Goal: Navigation & Orientation: Find specific page/section

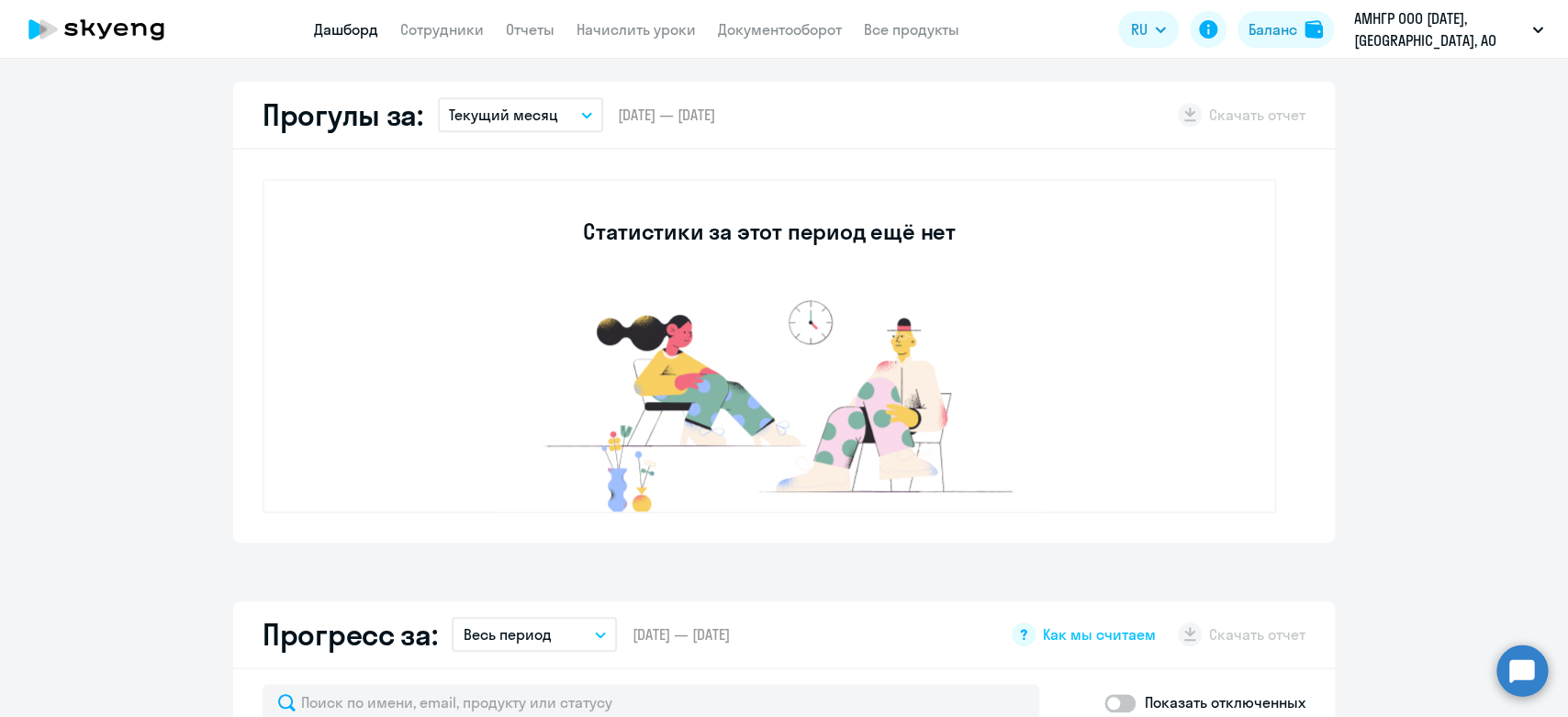
scroll to position [1033, 0]
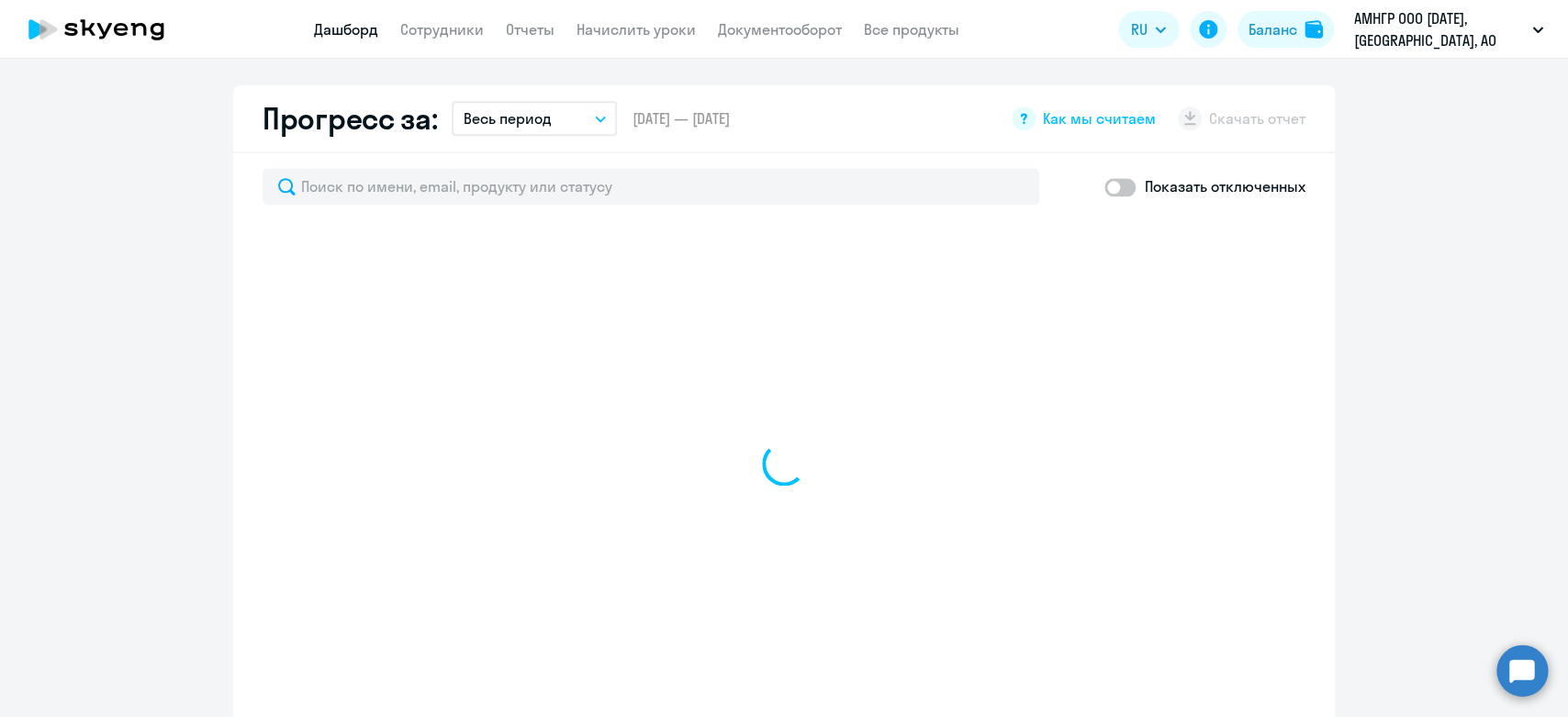
select select "30"
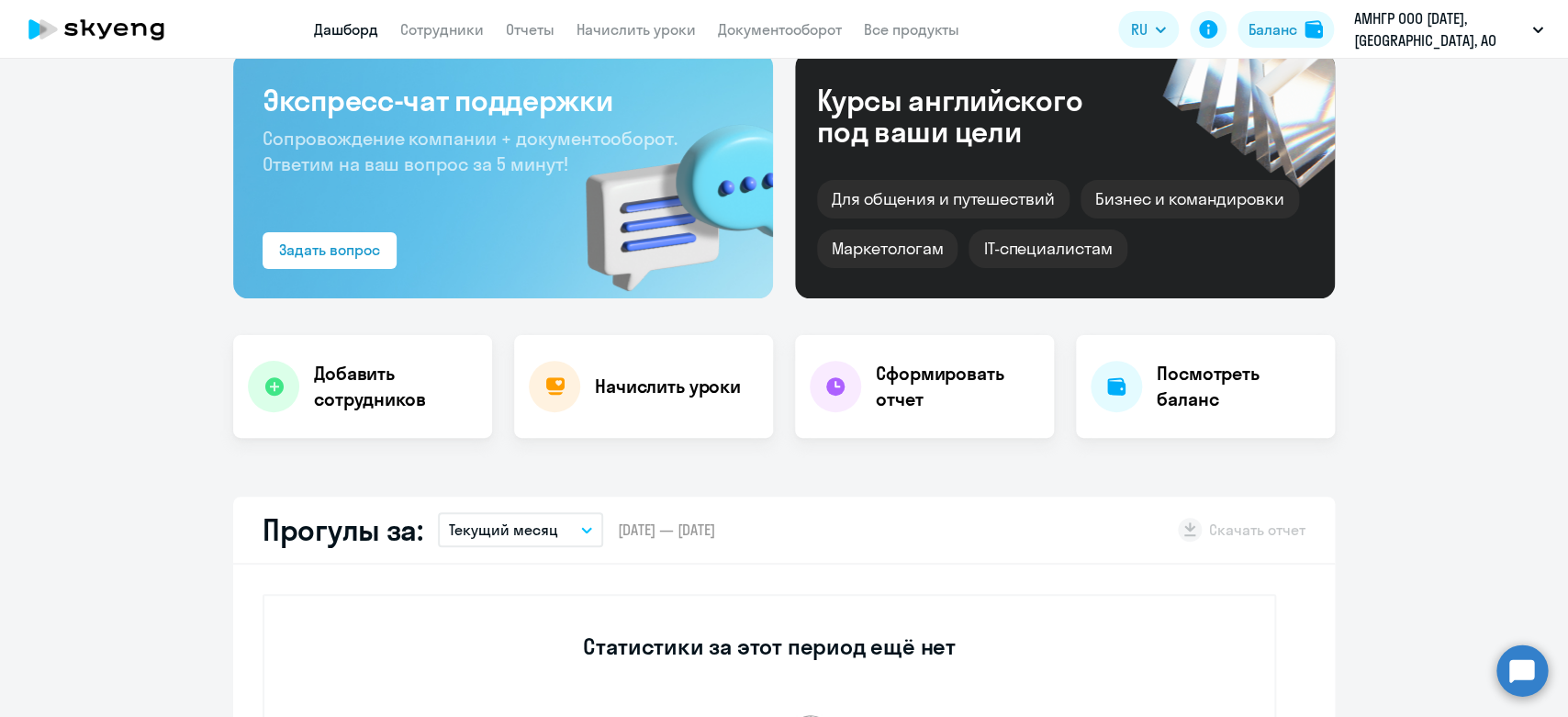
scroll to position [0, 0]
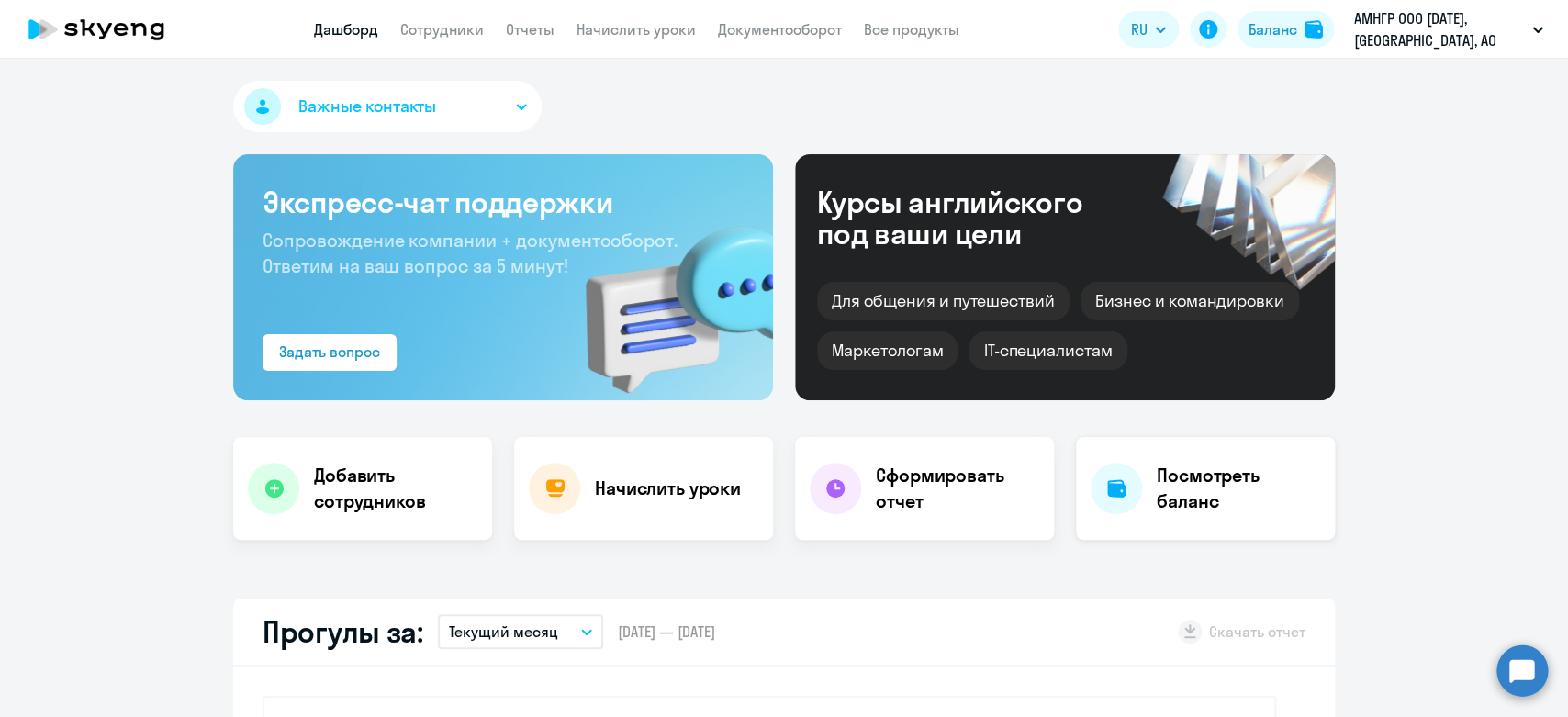
click at [1188, 482] on h4 "Посмотреть баланс" at bounding box center [1238, 488] width 163 height 52
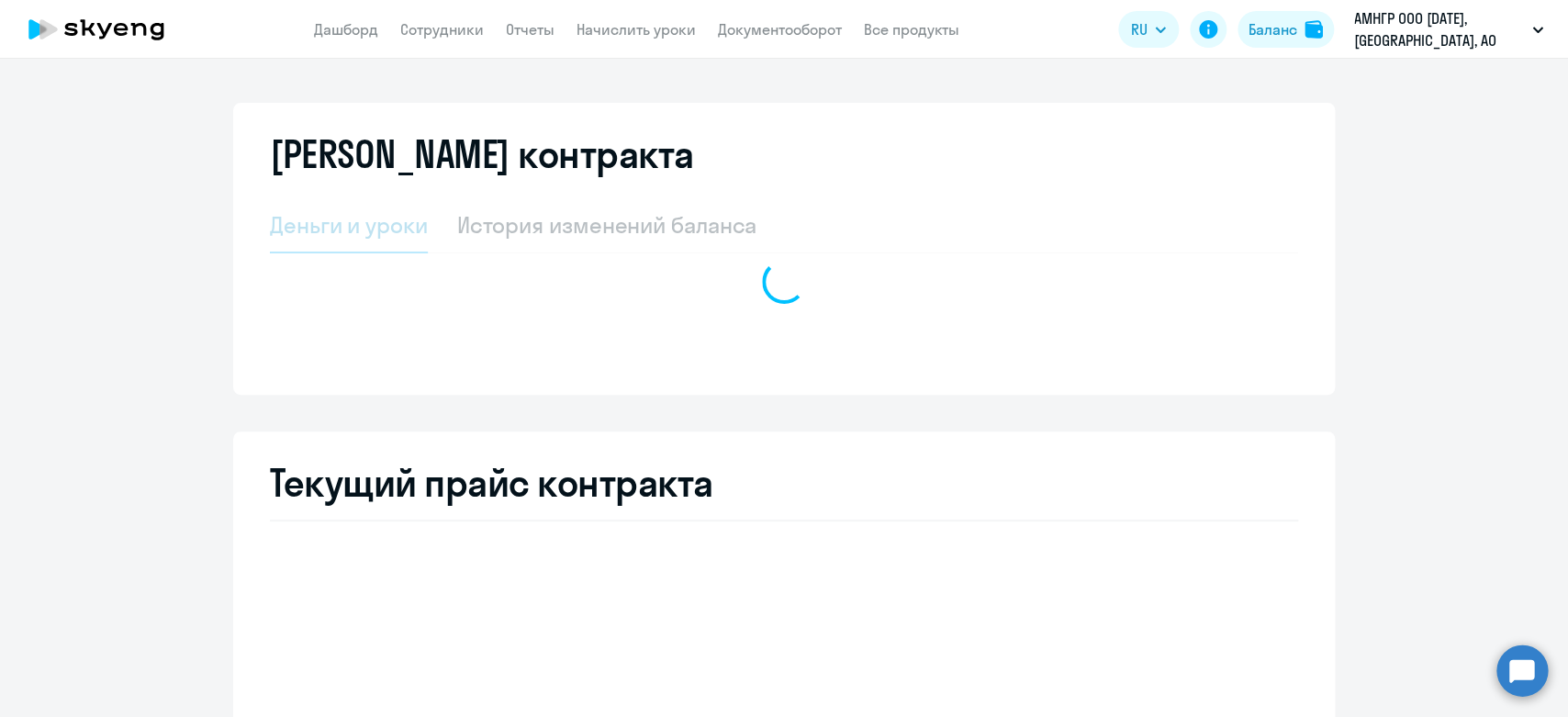
select select "english_adult_not_native_speaker"
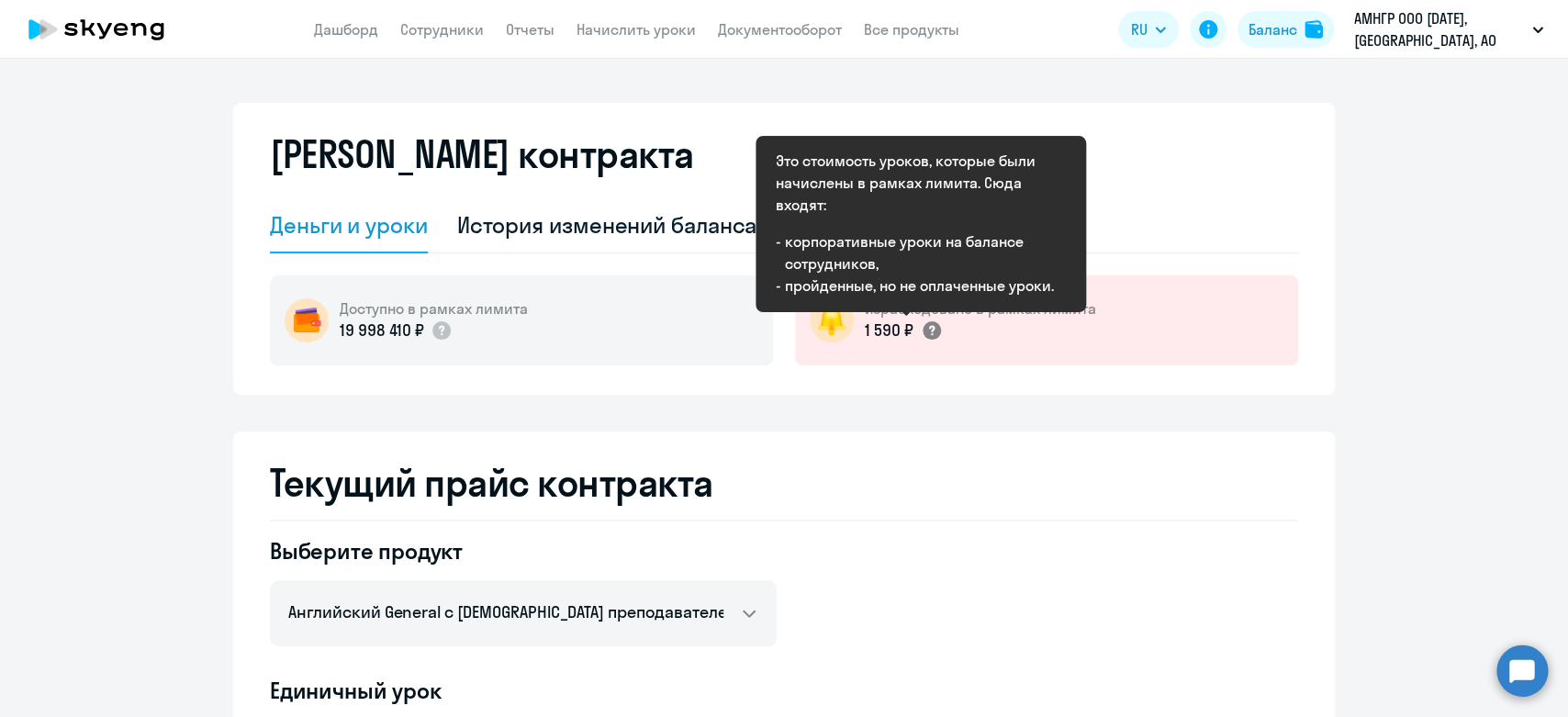
click at [923, 333] on circle at bounding box center [932, 330] width 18 height 18
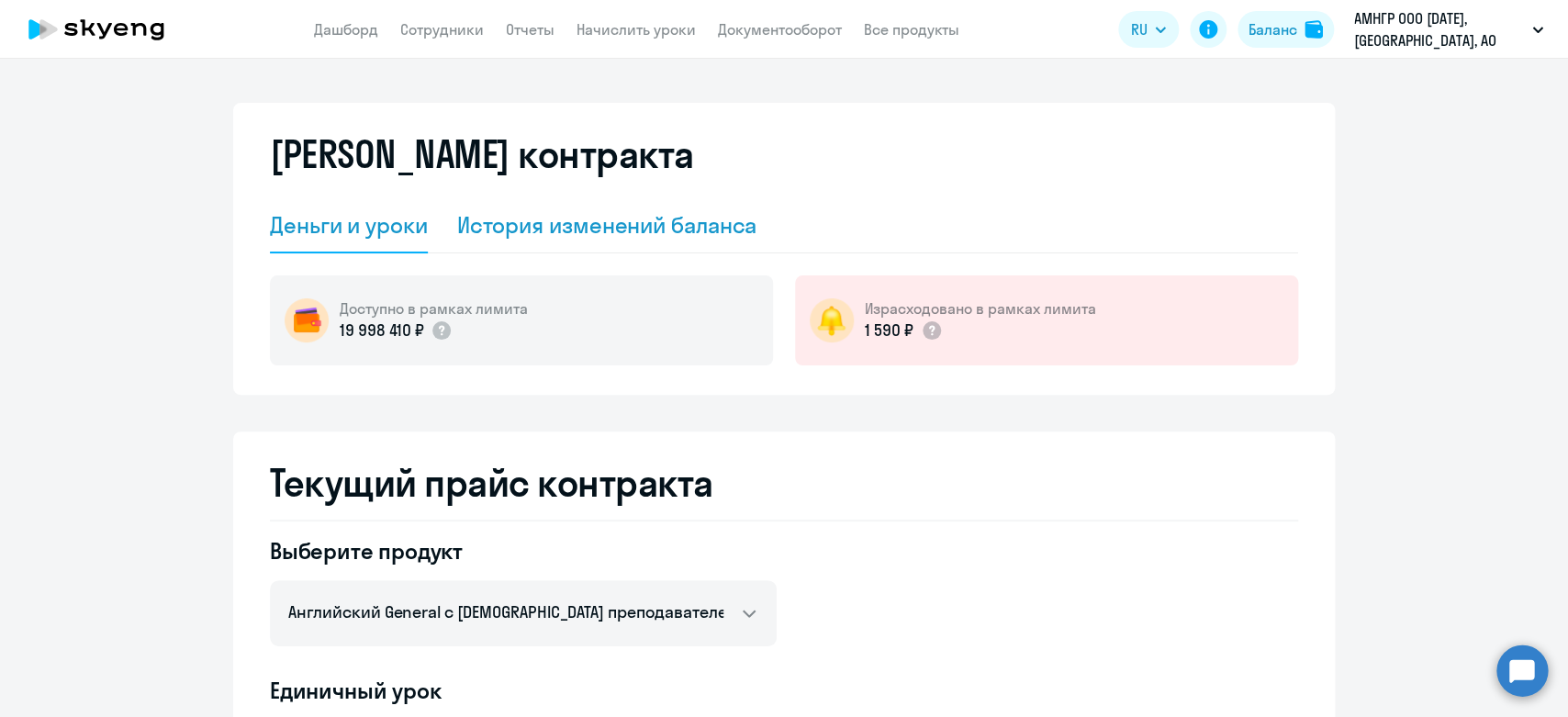
click at [619, 233] on div "История изменений баланса" at bounding box center [606, 225] width 300 height 30
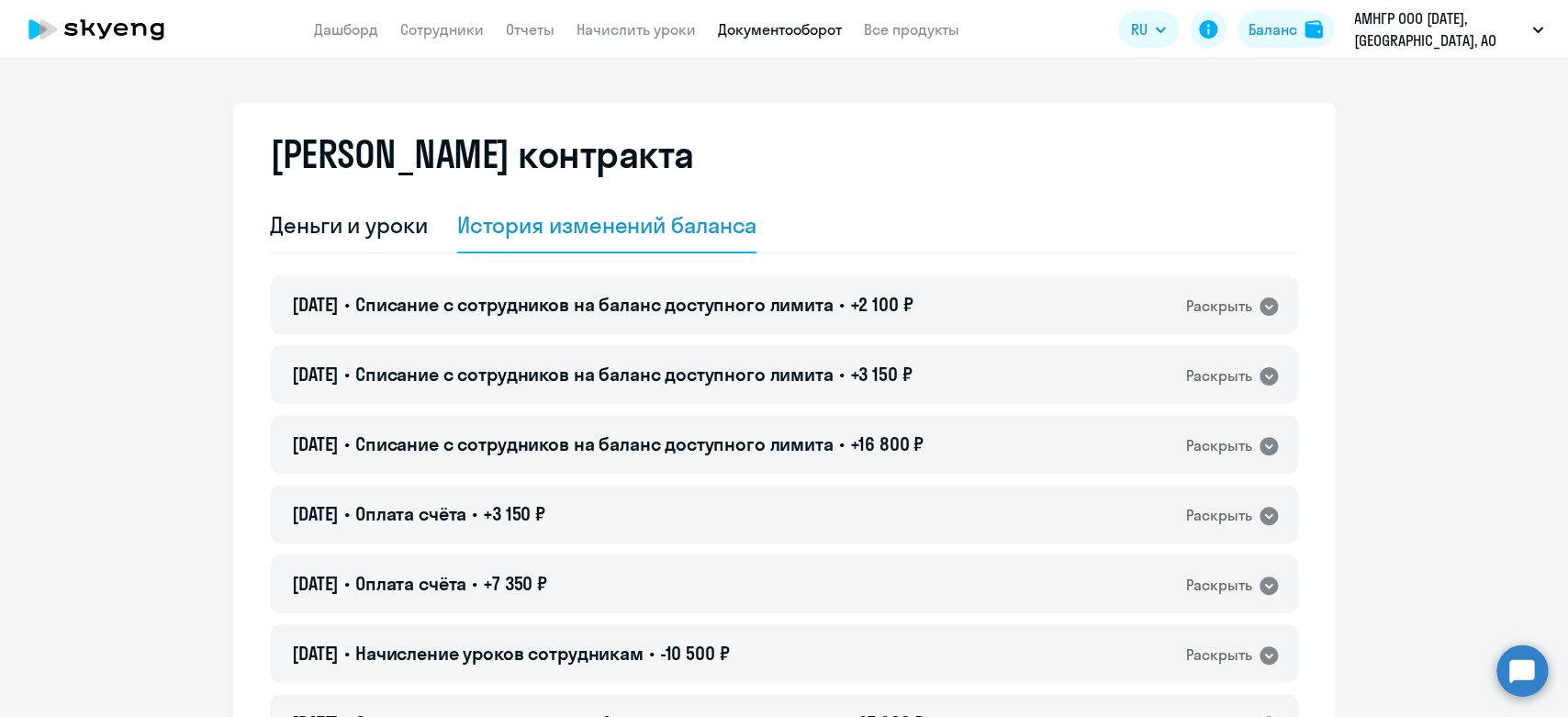
click at [774, 21] on link "Документооборот" at bounding box center [780, 30] width 124 height 18
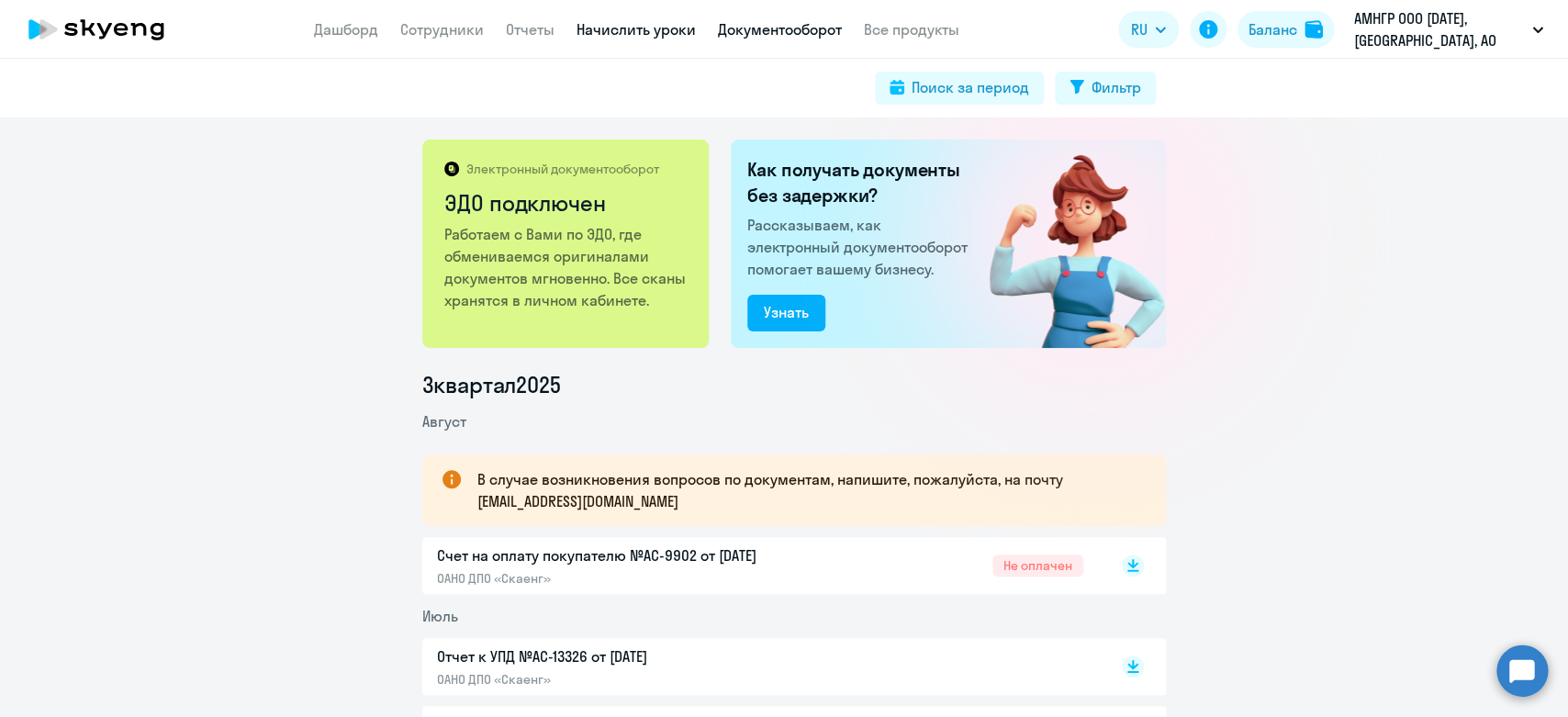
click at [580, 38] on link "Начислить уроки" at bounding box center [636, 30] width 119 height 18
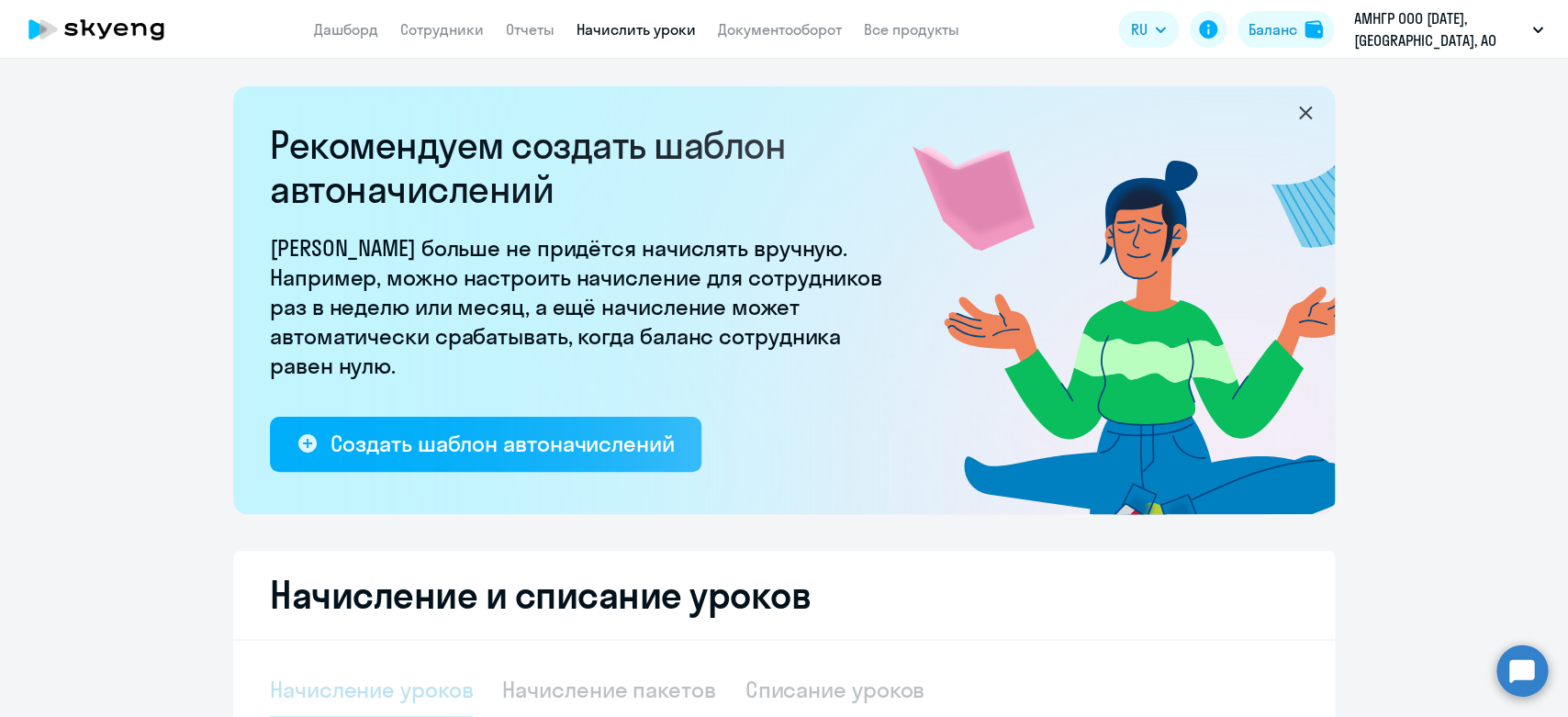
select select "10"
click at [336, 33] on link "Дашборд" at bounding box center [346, 30] width 65 height 18
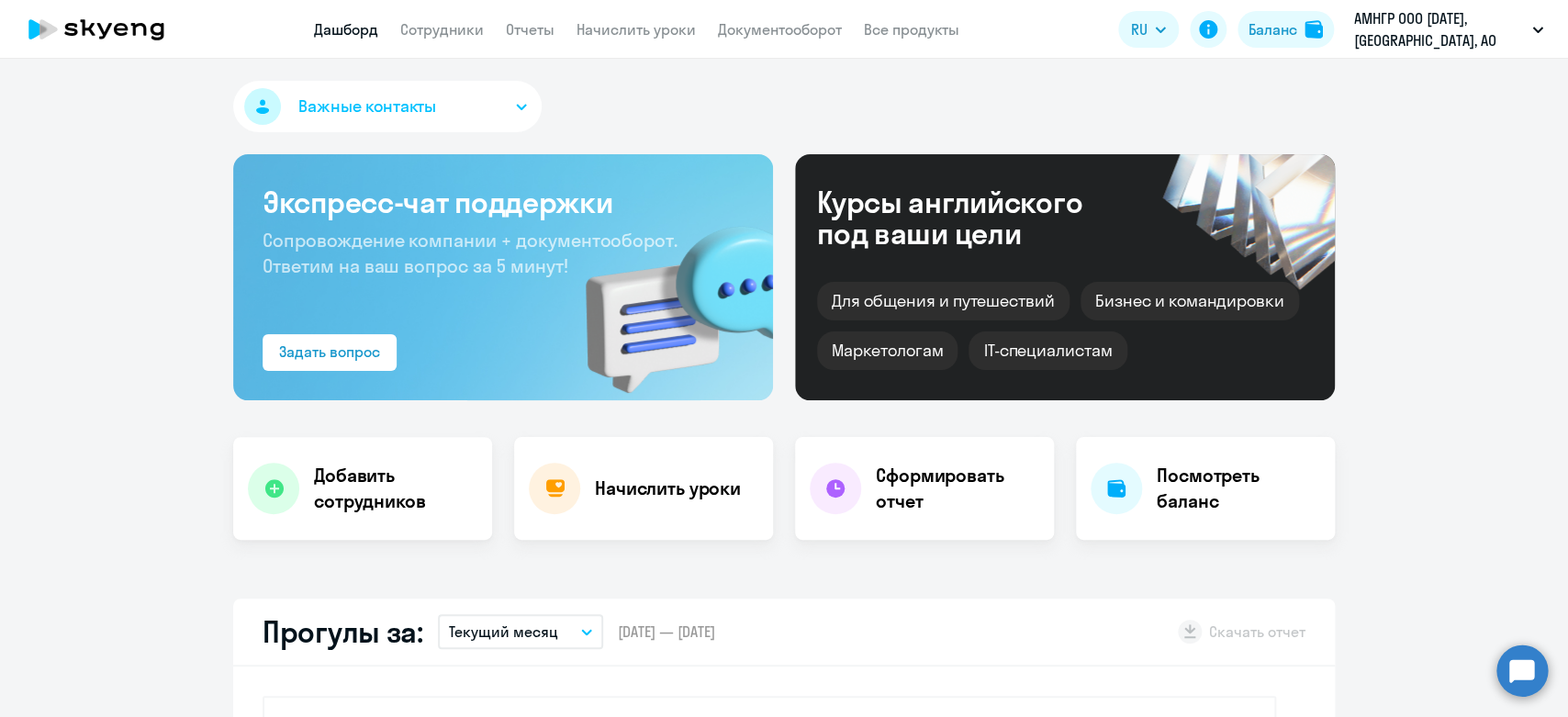
select select "30"
click at [459, 99] on button "Важные контакты" at bounding box center [388, 107] width 308 height 52
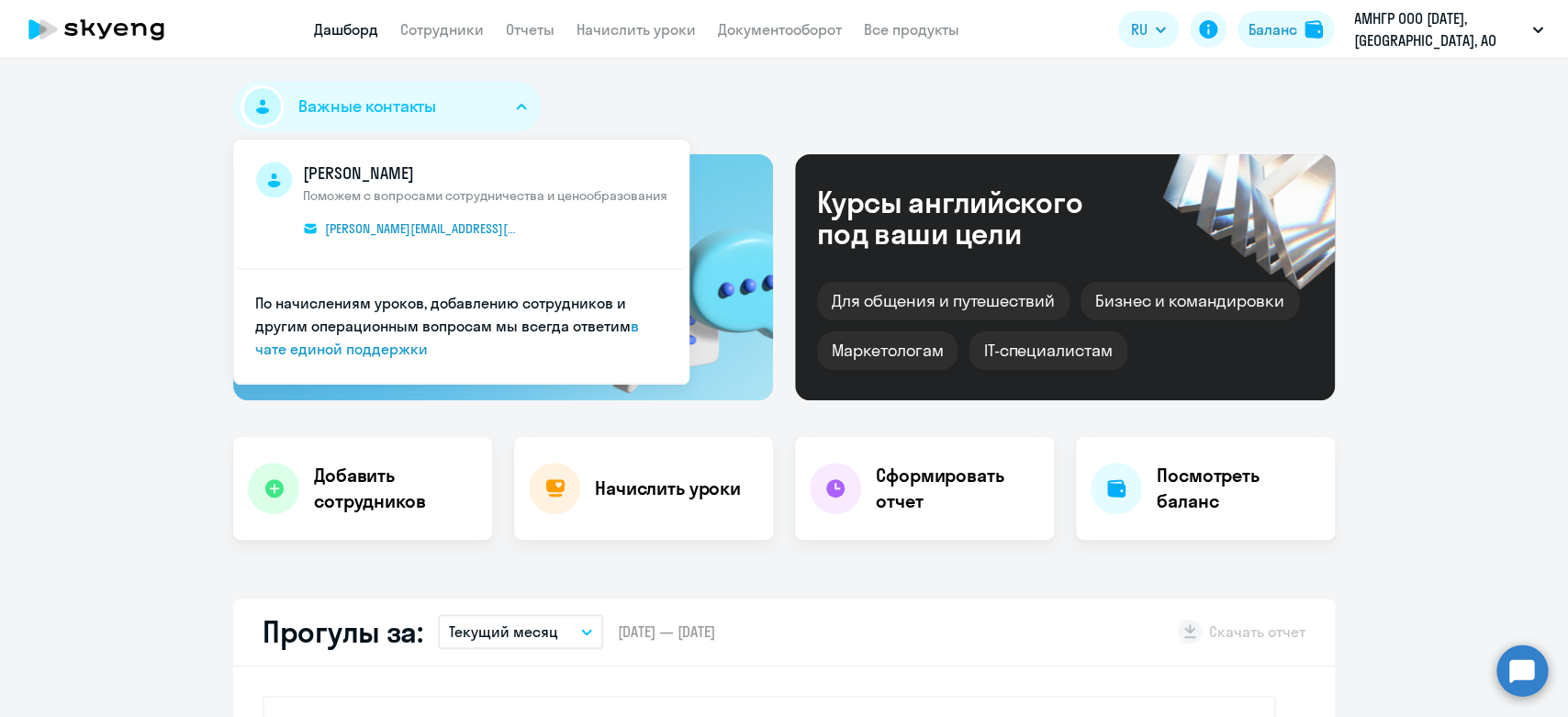
click at [648, 90] on div "Важные контакты [PERSON_NAME] Поможем с вопросами сотрудничества и ценообразова…" at bounding box center [784, 111] width 1101 height 59
